Goal: Information Seeking & Learning: Learn about a topic

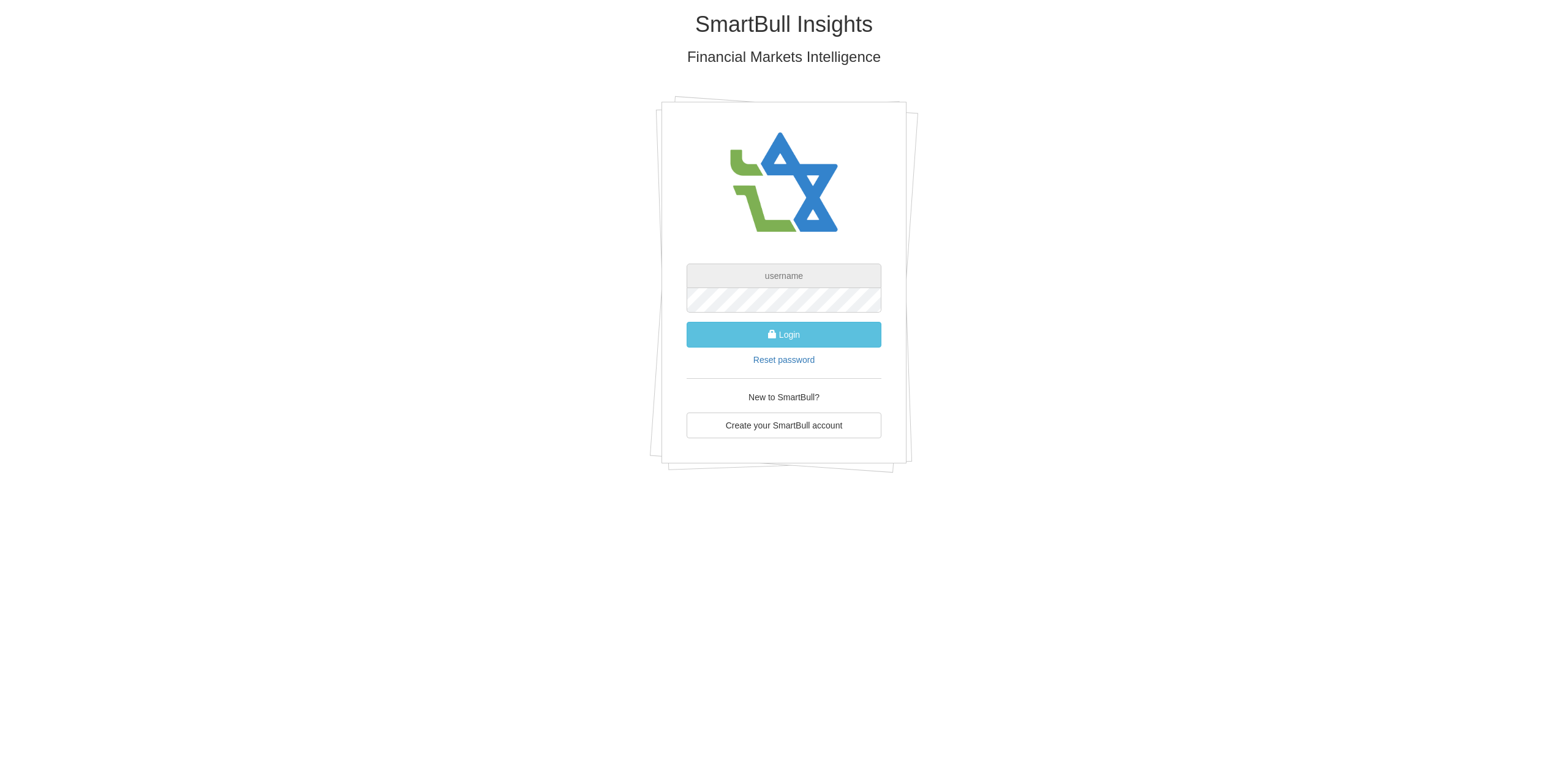
click at [817, 267] on input "text" at bounding box center [784, 276] width 195 height 25
type input "[PERSON_NAME][EMAIL_ADDRESS][DOMAIN_NAME]"
click at [687, 322] on button "Login" at bounding box center [784, 334] width 195 height 26
click at [779, 369] on link "Reset password" at bounding box center [784, 372] width 61 height 10
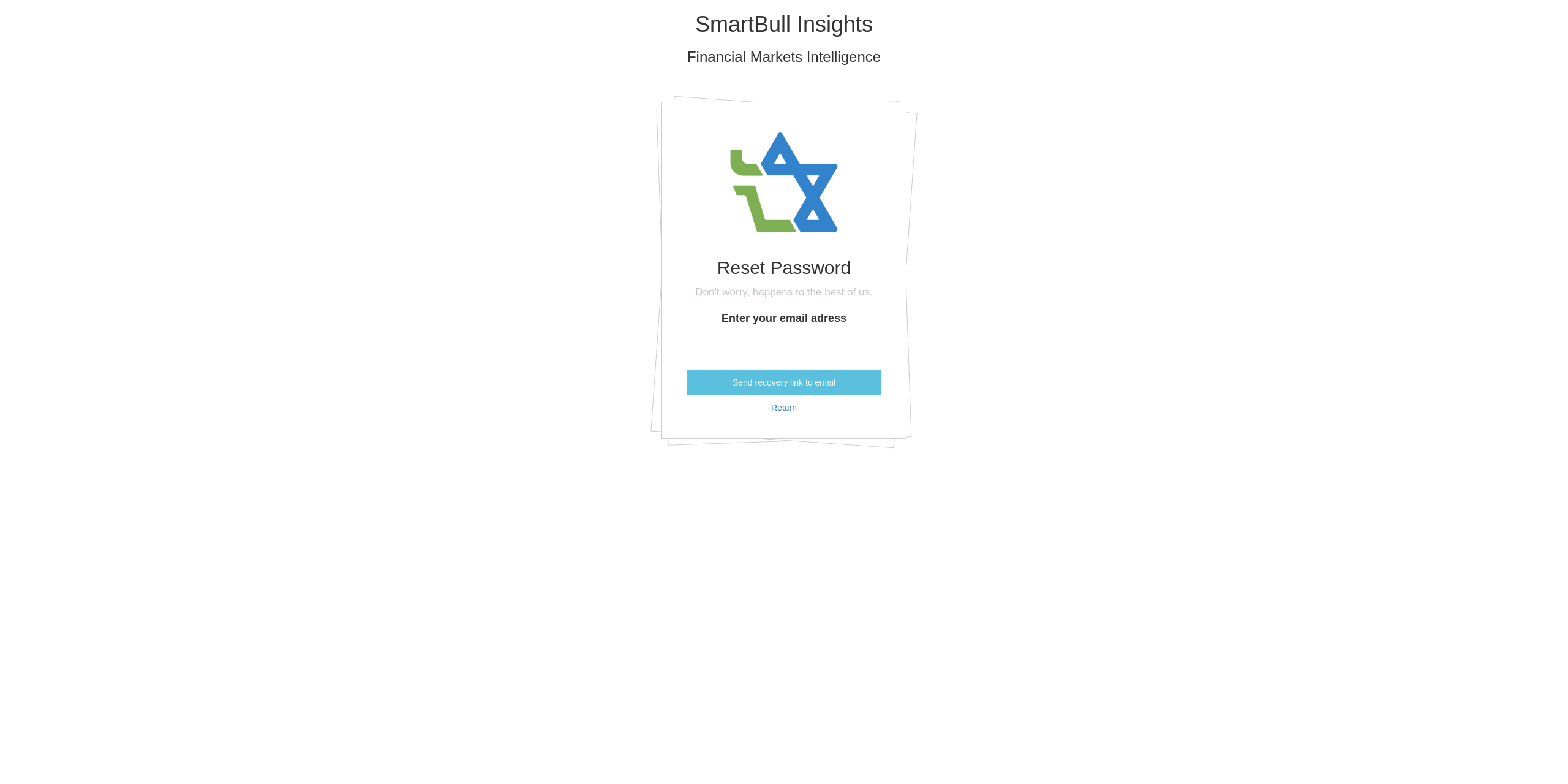
click at [768, 348] on input "Enter your email adress" at bounding box center [784, 345] width 195 height 25
type input "[PERSON_NAME][EMAIL_ADDRESS][DOMAIN_NAME]"
click at [778, 387] on button "Send recovery link to email" at bounding box center [784, 382] width 195 height 26
click at [687, 380] on button "Reset password" at bounding box center [784, 392] width 195 height 26
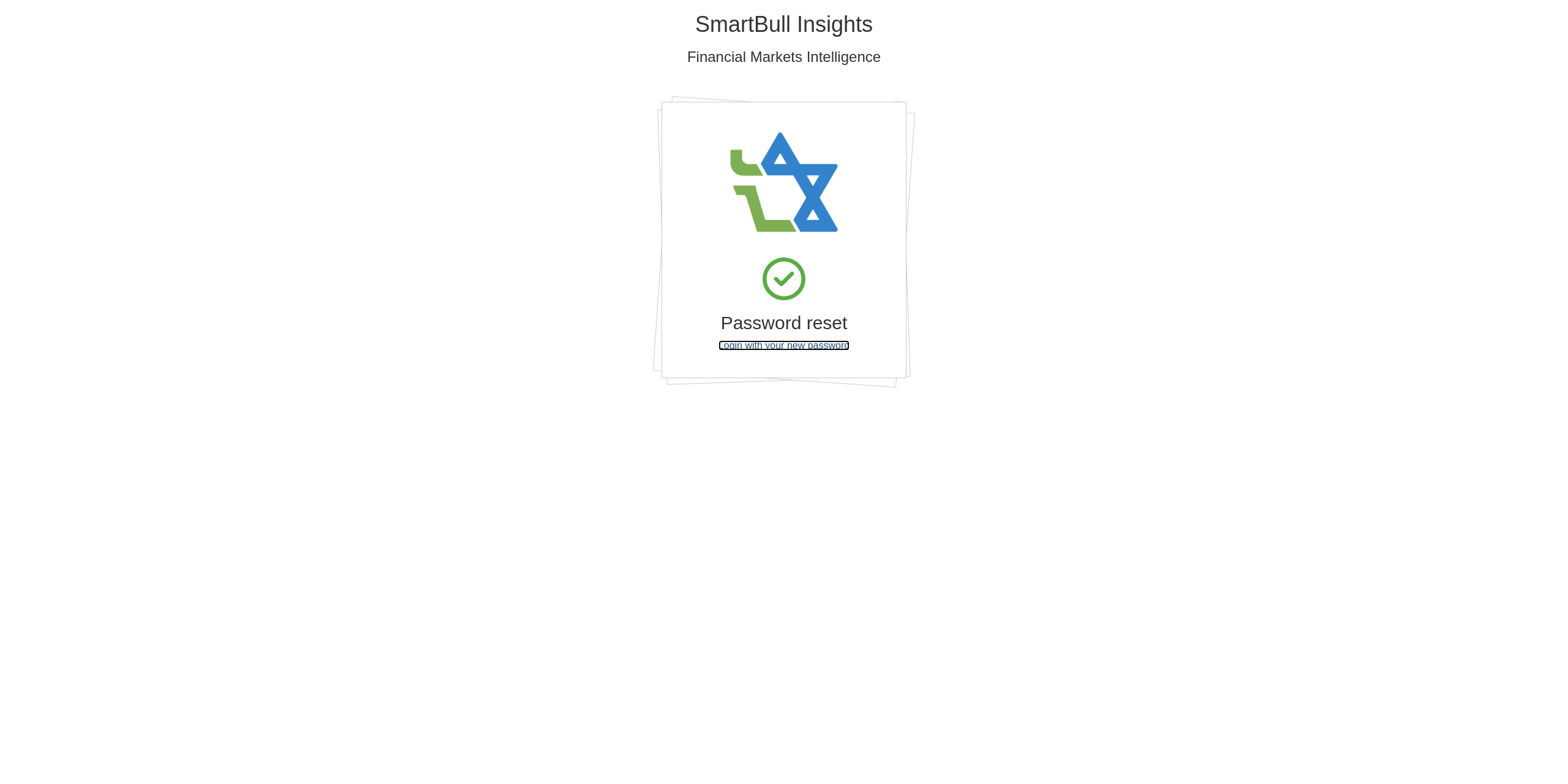
click at [791, 349] on link "Login with your new password" at bounding box center [784, 344] width 131 height 10
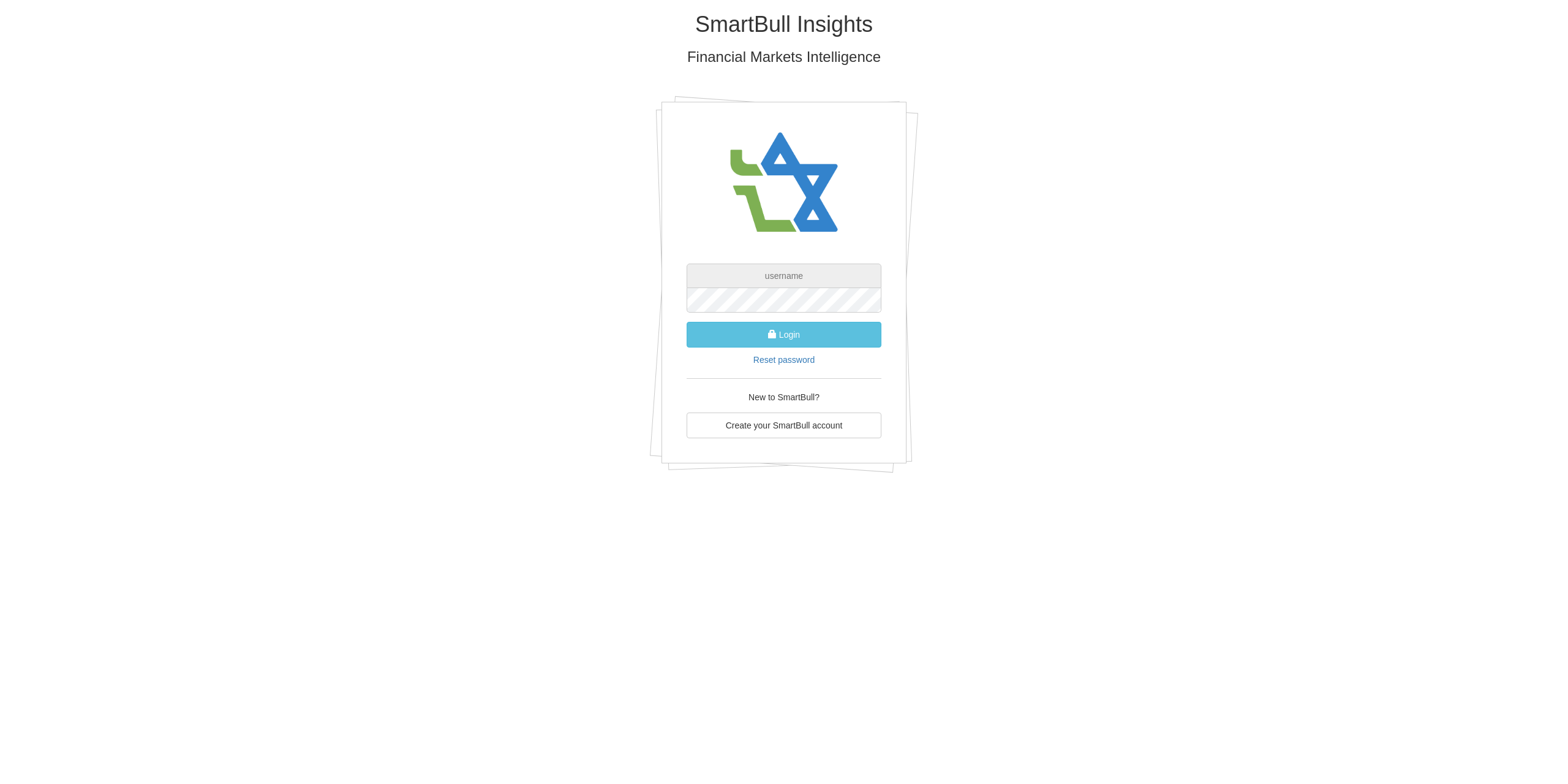
click at [790, 280] on input "text" at bounding box center [784, 276] width 195 height 25
type input "[PERSON_NAME][EMAIL_ADDRESS][DOMAIN_NAME]"
click at [687, 322] on button "Login" at bounding box center [784, 334] width 195 height 26
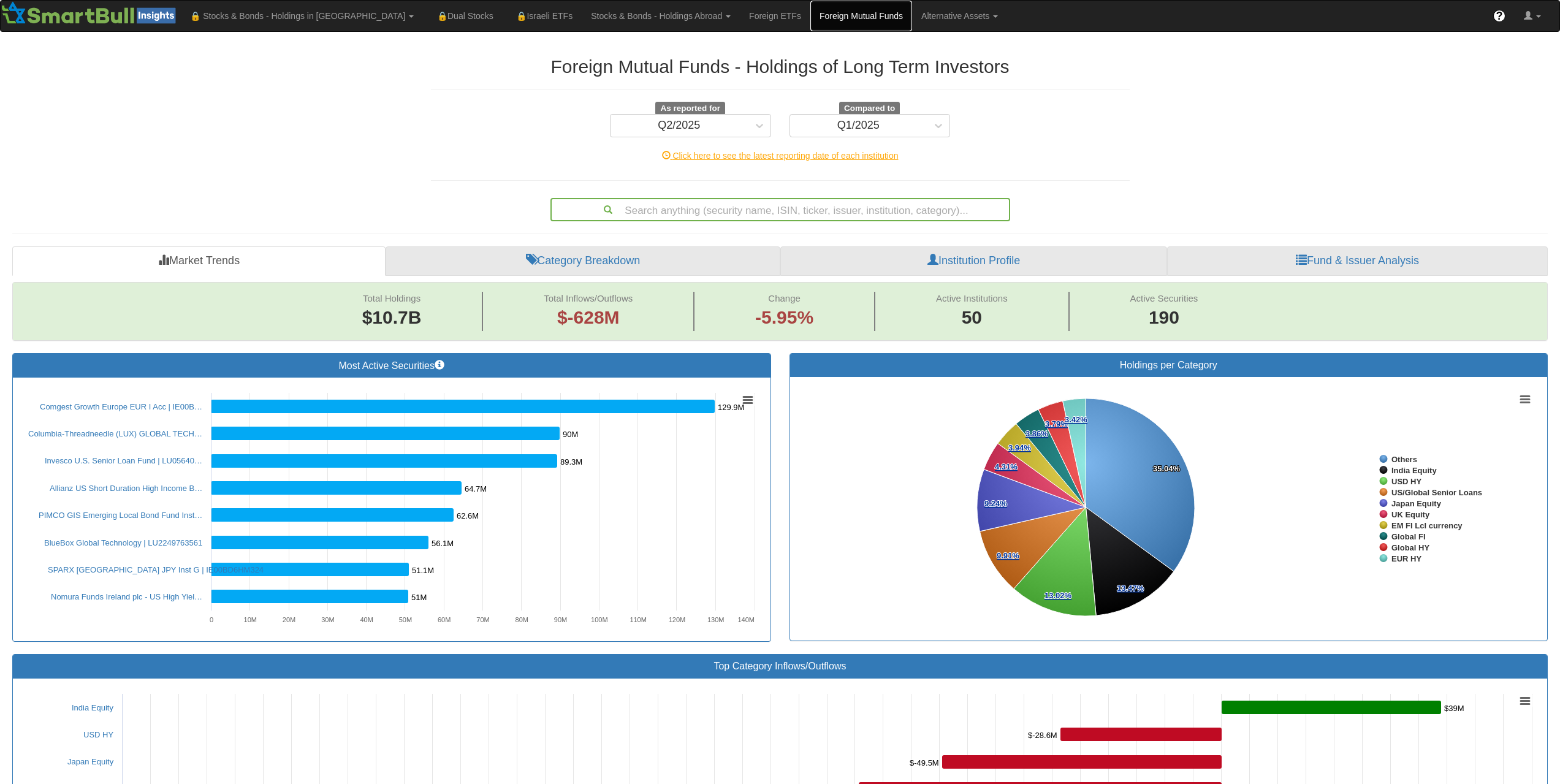
click at [811, 20] on link "Foreign Mutual Funds" at bounding box center [861, 16] width 102 height 30
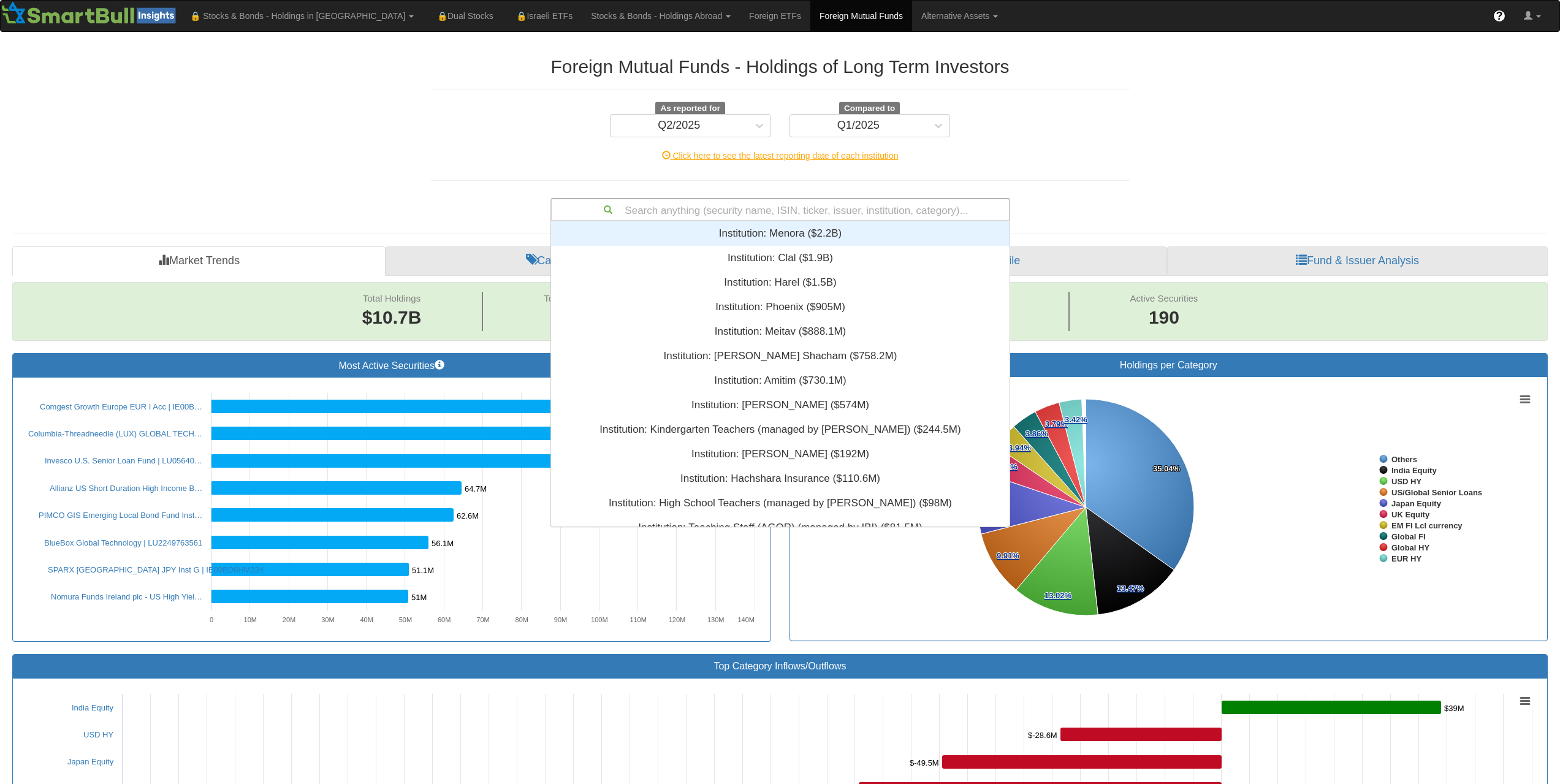
click at [703, 210] on div "Search anything (security name, ISIN, ticker, issuer, institution, category)..." at bounding box center [780, 209] width 458 height 21
click at [756, 230] on div "Institution: ‎Menora ‎($2.2B)‏" at bounding box center [780, 234] width 459 height 25
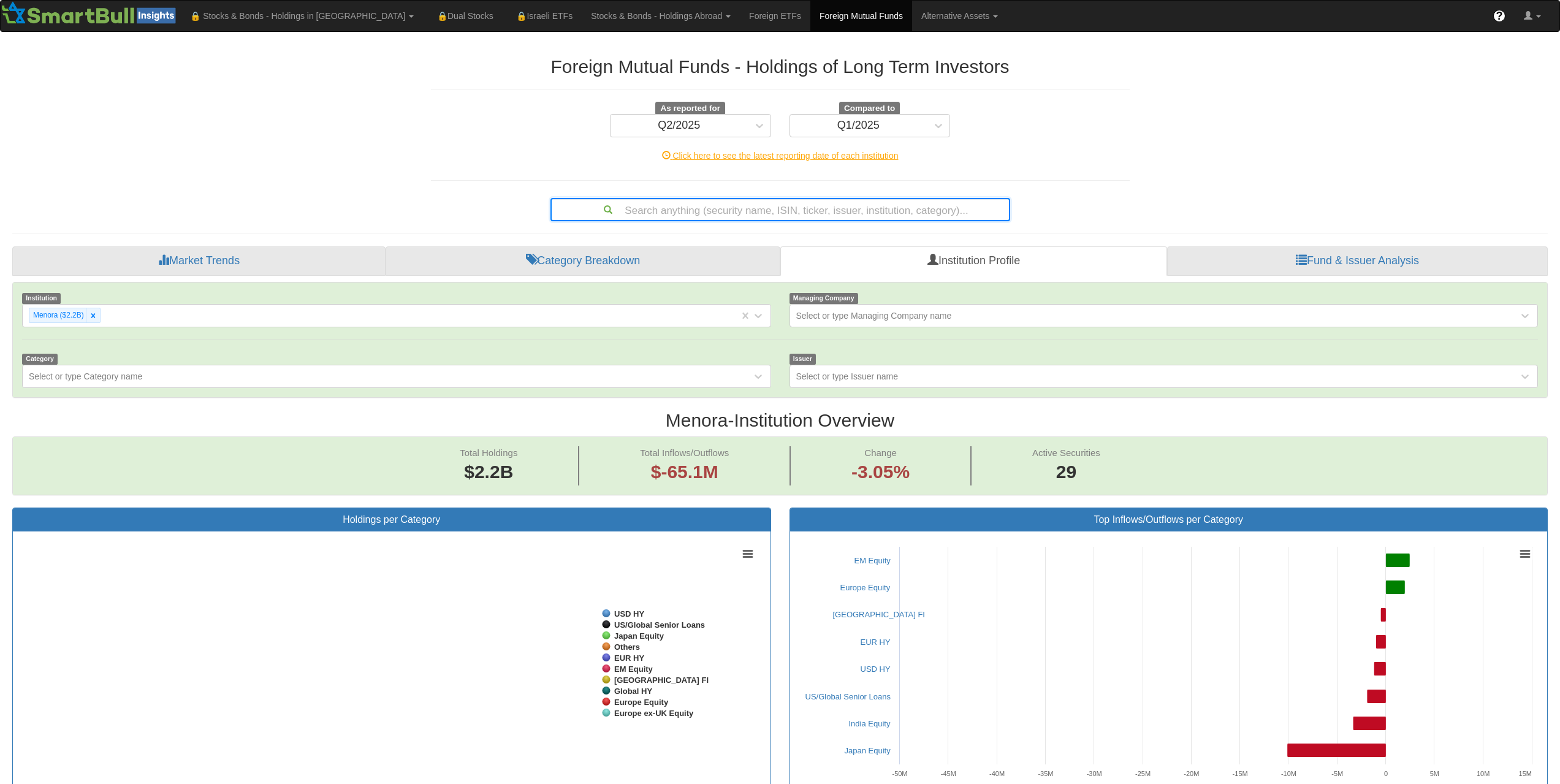
scroll to position [25, 1513]
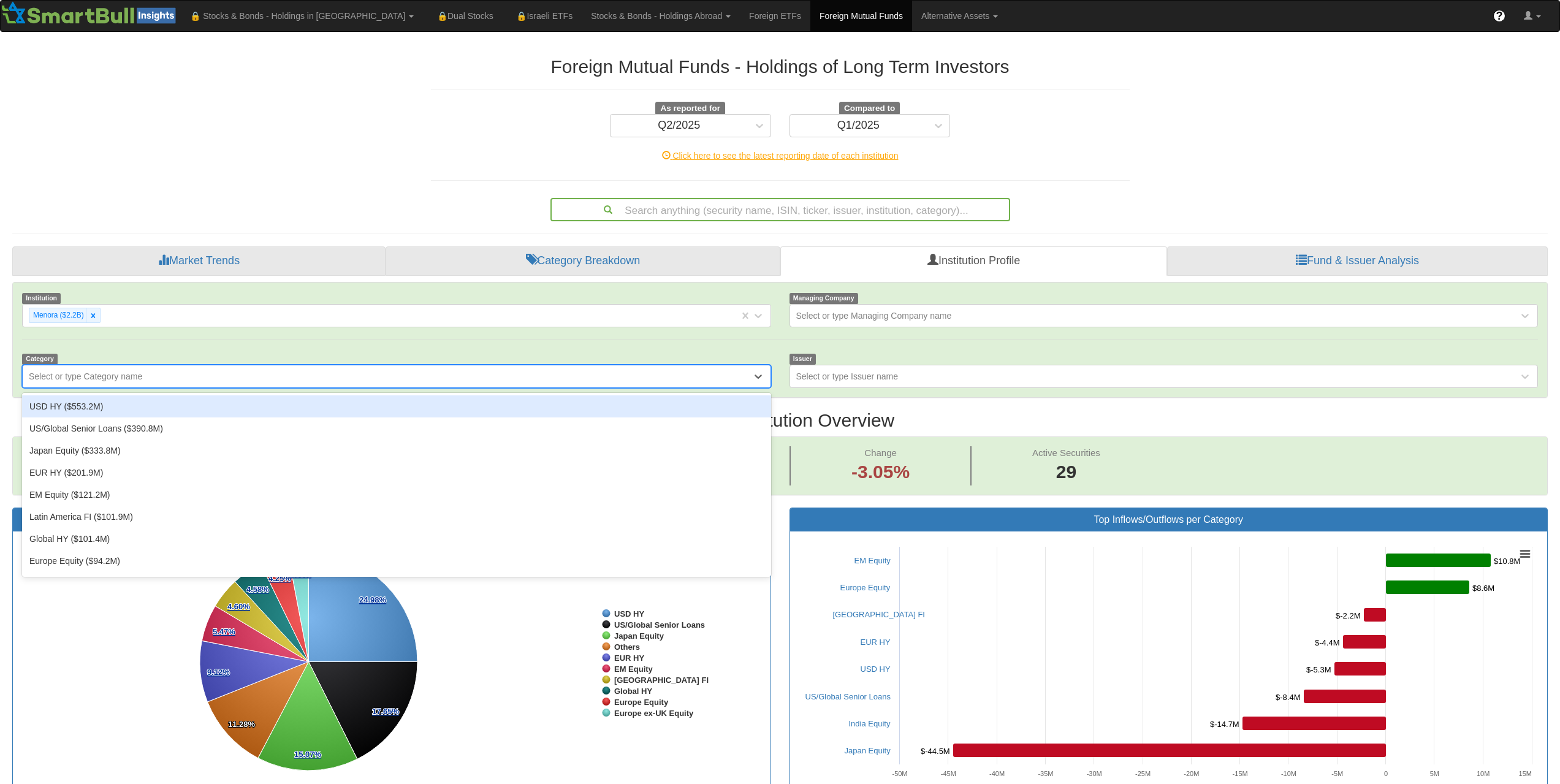
click at [274, 375] on div "Select or type Category name" at bounding box center [387, 376] width 729 height 20
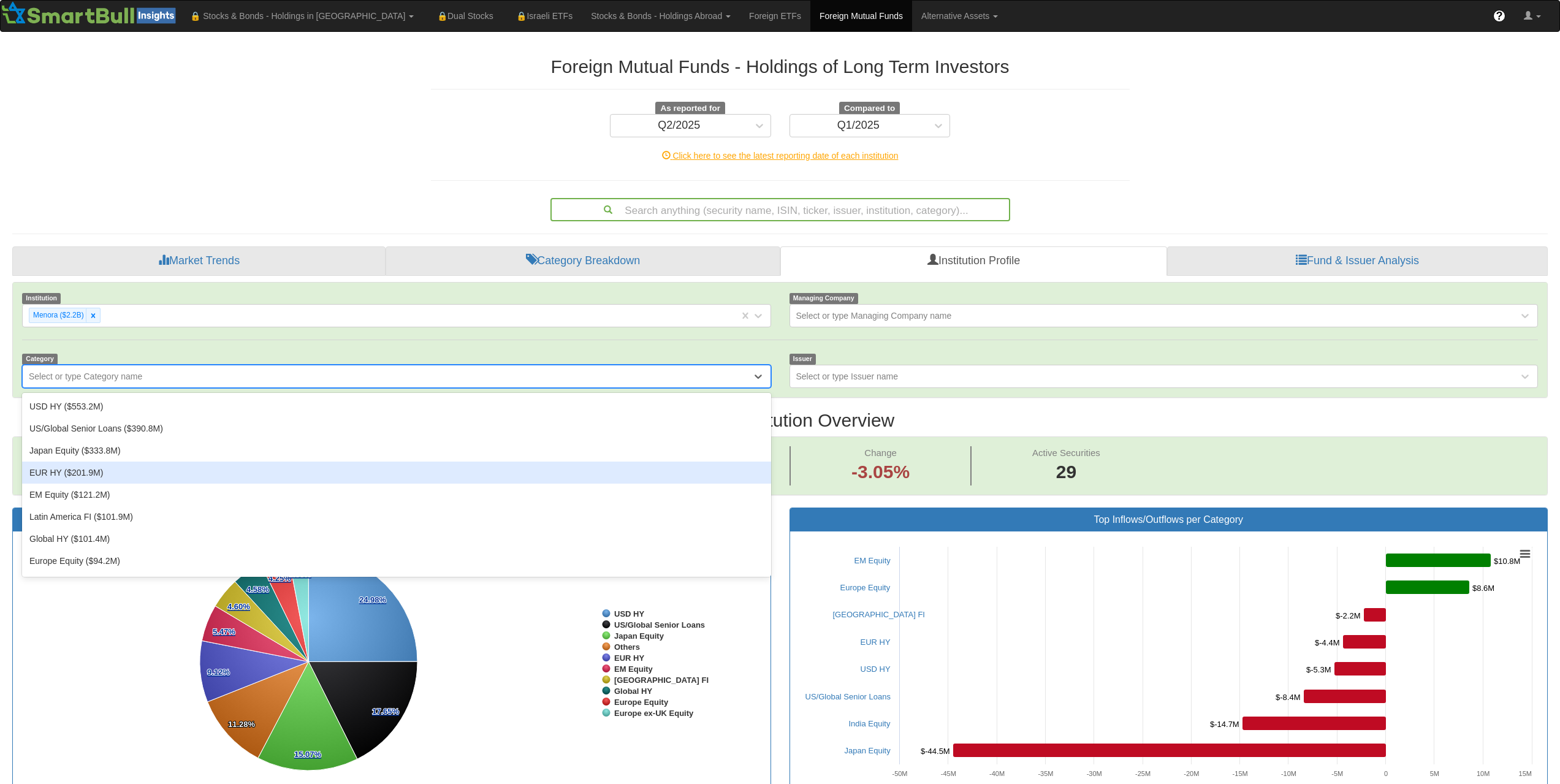
click at [139, 475] on div "EUR HY ($201.9M)" at bounding box center [396, 472] width 749 height 22
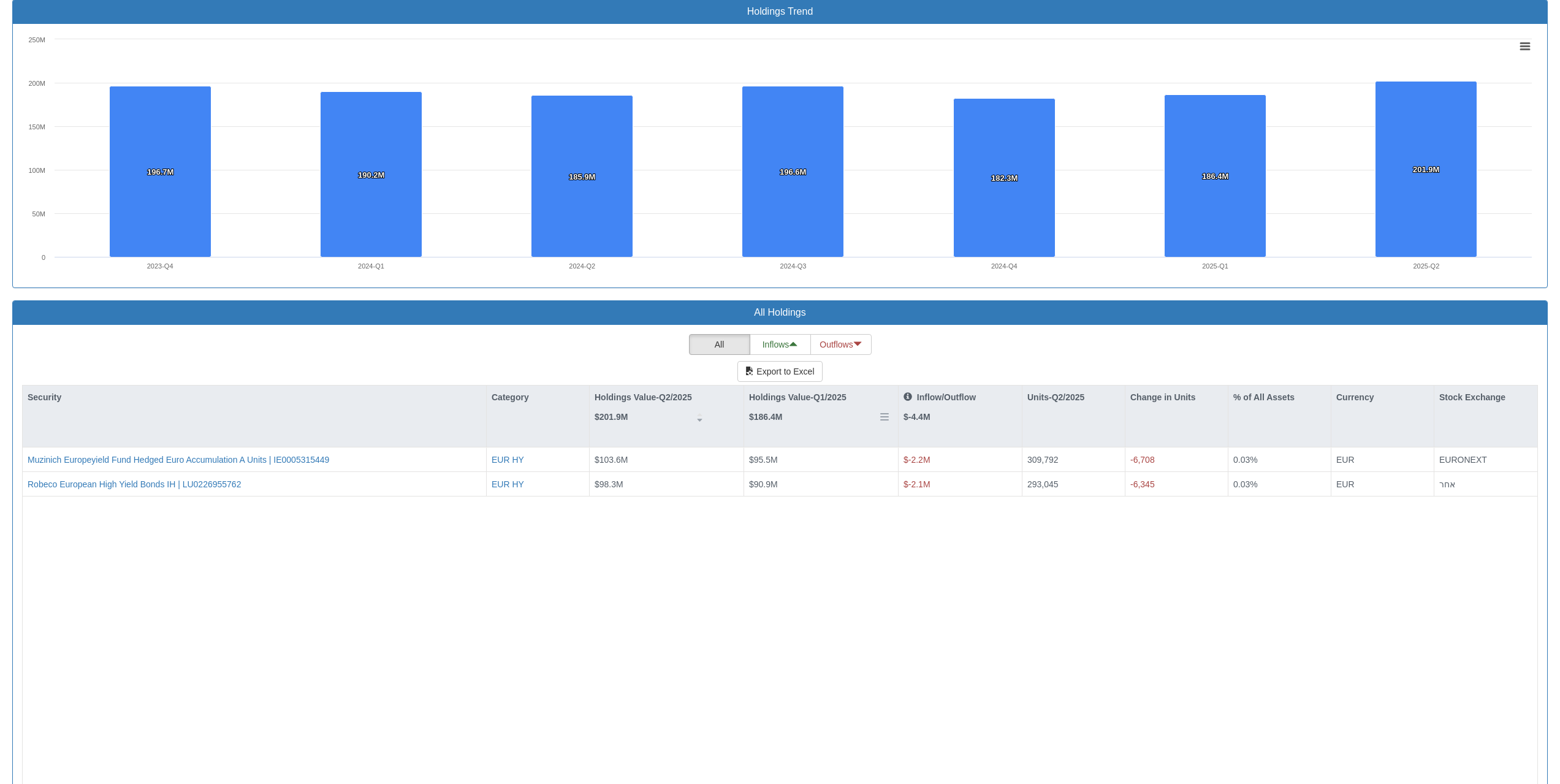
scroll to position [686, 0]
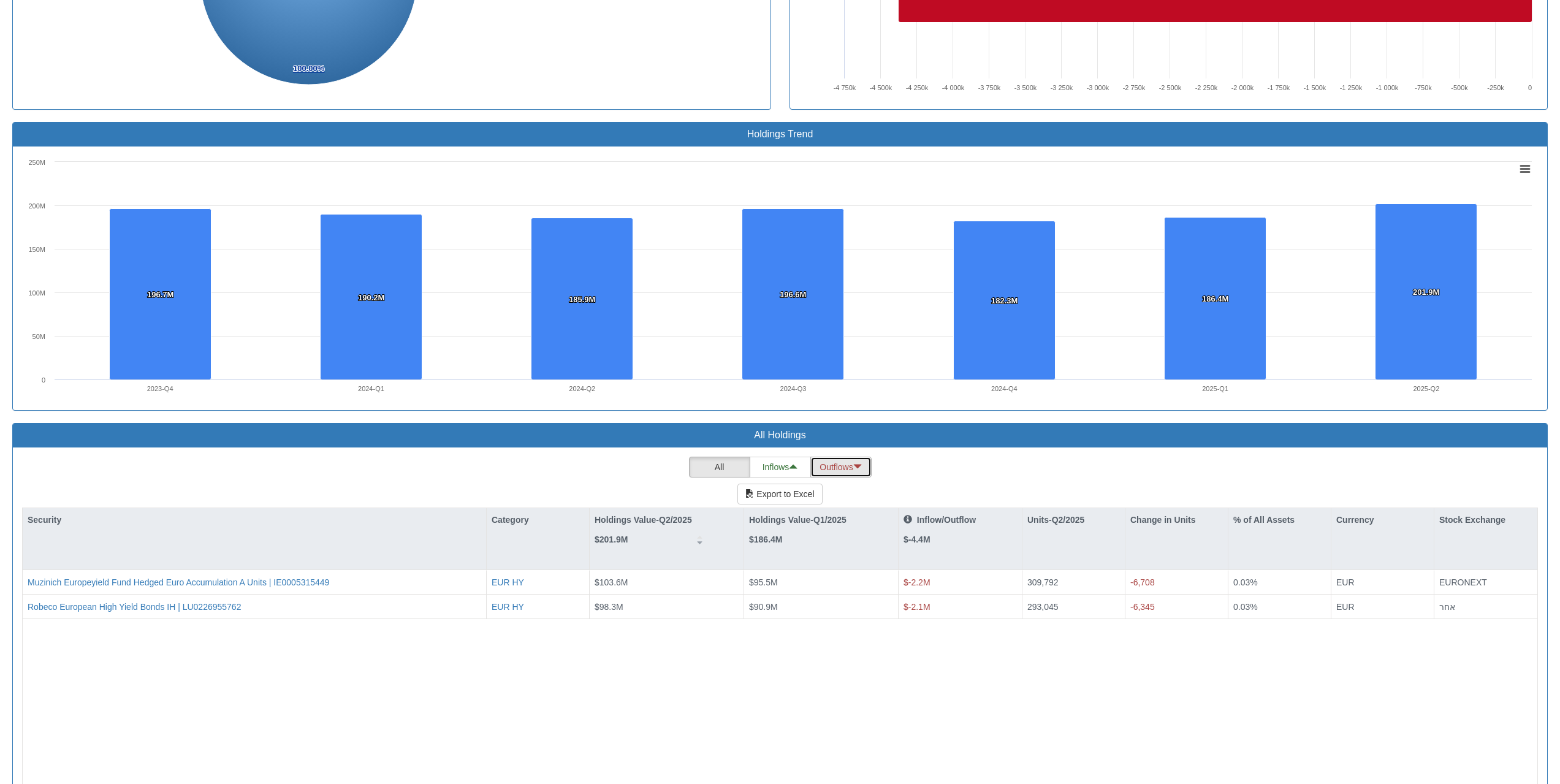
click at [849, 463] on button "Outflows" at bounding box center [841, 467] width 61 height 21
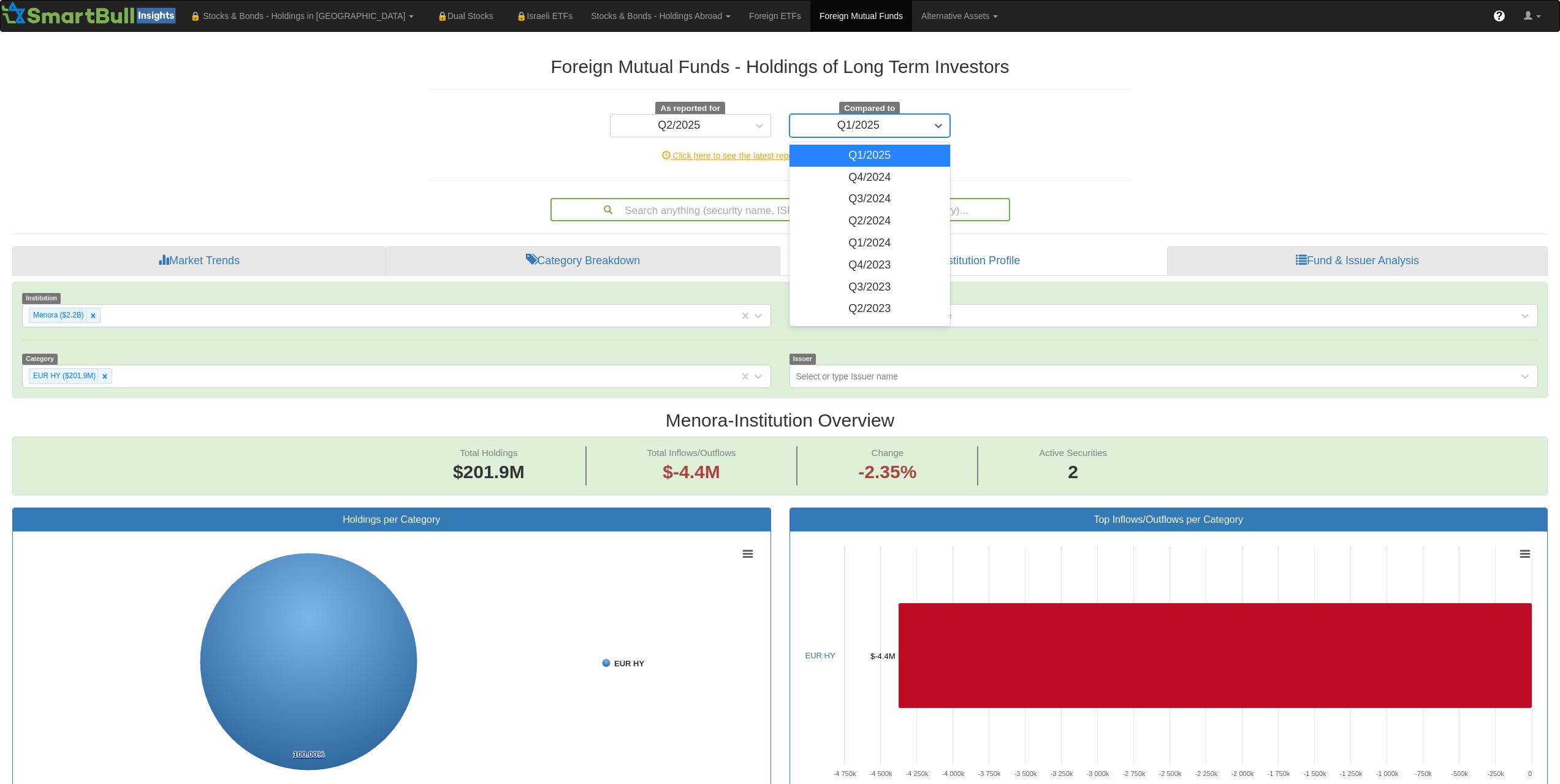
click at [830, 123] on div "Q1/2025" at bounding box center [859, 126] width 137 height 20
click at [852, 177] on div "Q4/2024" at bounding box center [870, 177] width 161 height 22
click at [911, 125] on div "Q4/2024" at bounding box center [859, 126] width 137 height 20
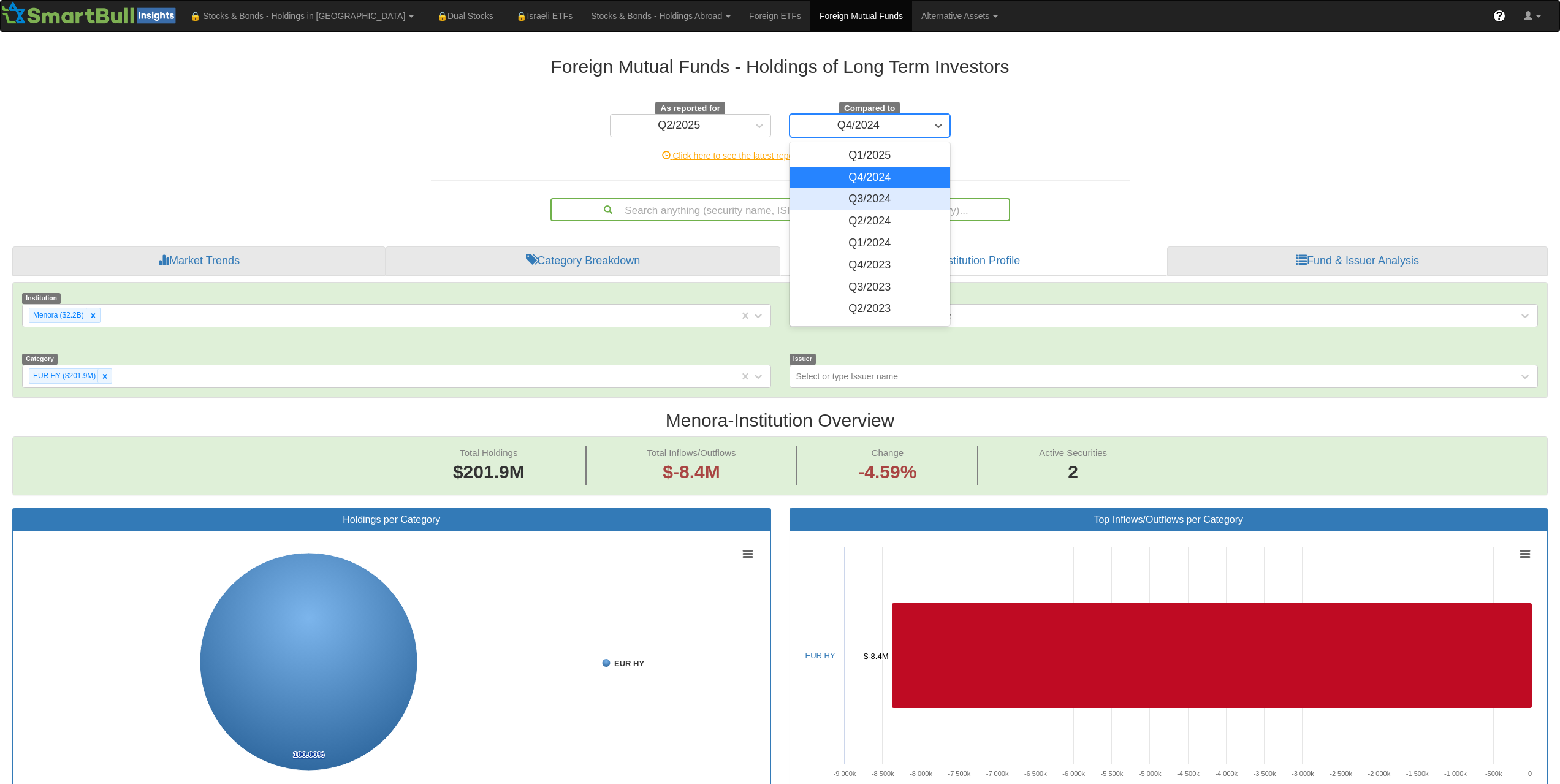
click at [877, 206] on div "Q3/2024" at bounding box center [870, 199] width 161 height 22
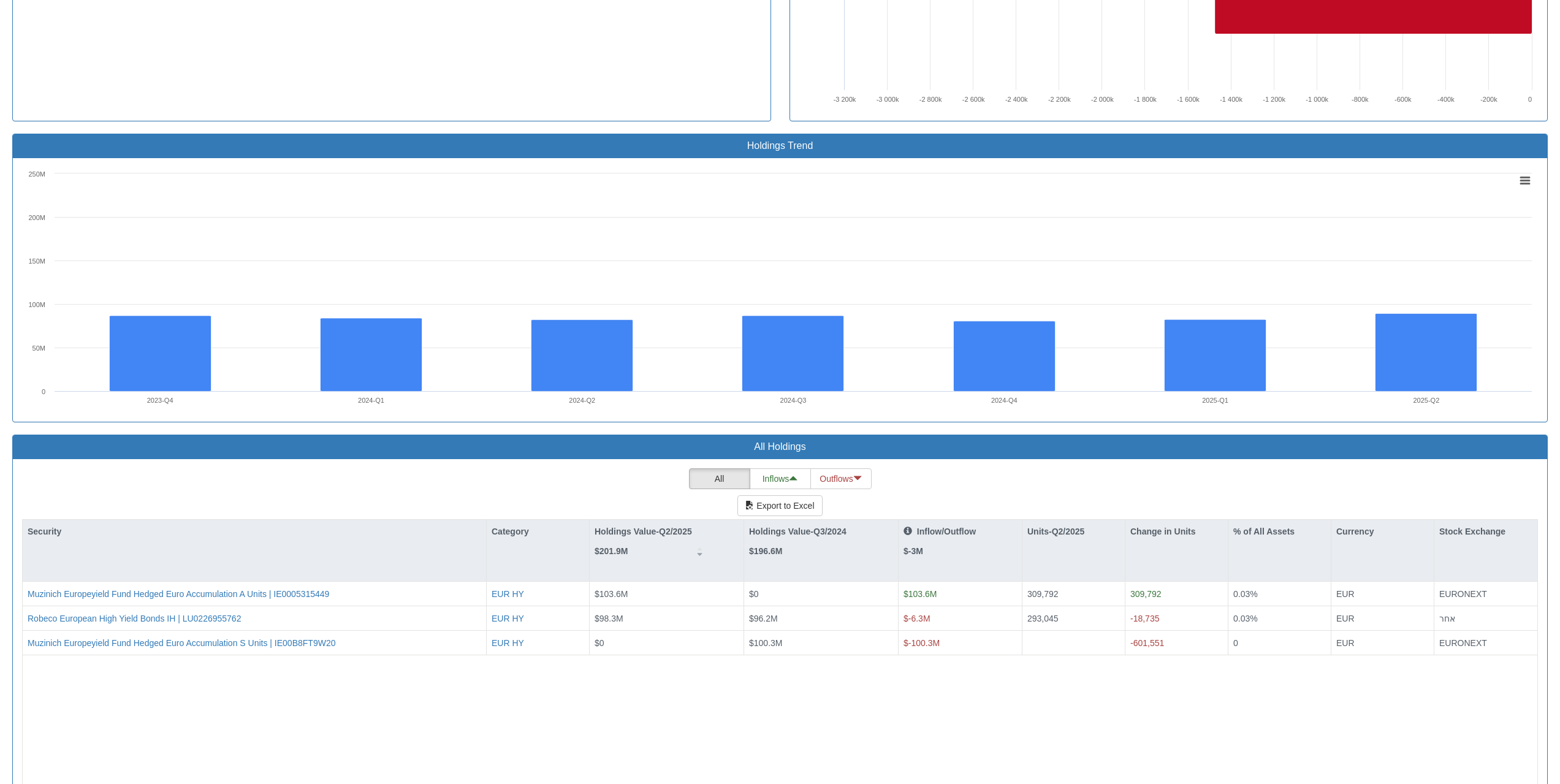
scroll to position [796, 0]
